Goal: Information Seeking & Learning: Check status

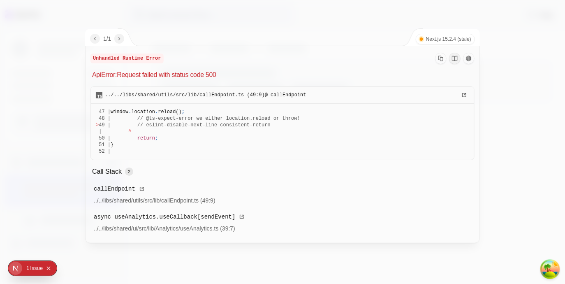
click at [72, 13] on div at bounding box center [282, 142] width 565 height 284
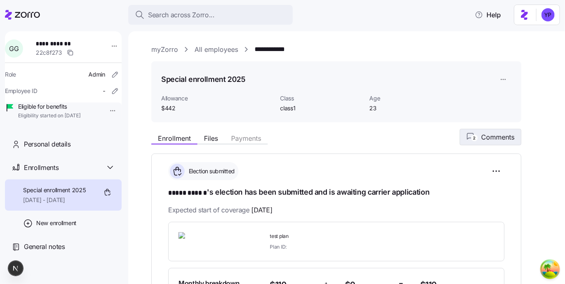
click at [468, 144] on button "2 Comments" at bounding box center [491, 137] width 62 height 16
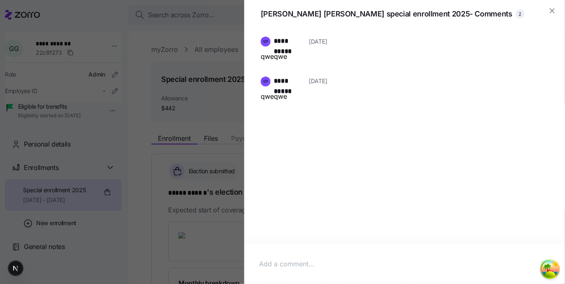
click at [146, 90] on div at bounding box center [282, 142] width 565 height 284
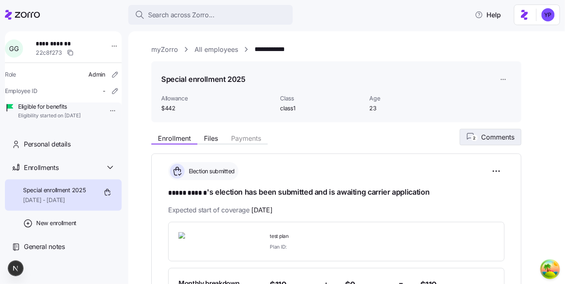
click at [483, 141] on span "Comments" at bounding box center [497, 137] width 33 height 10
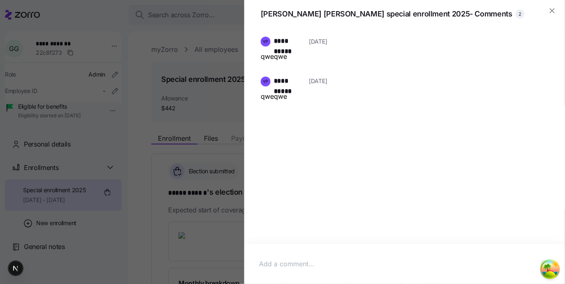
click at [235, 158] on div at bounding box center [282, 142] width 565 height 284
